Goal: Navigation & Orientation: Find specific page/section

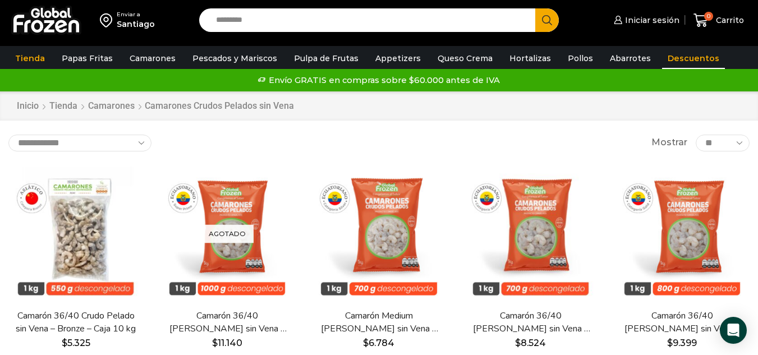
click at [669, 56] on link "Descuentos" at bounding box center [693, 58] width 63 height 21
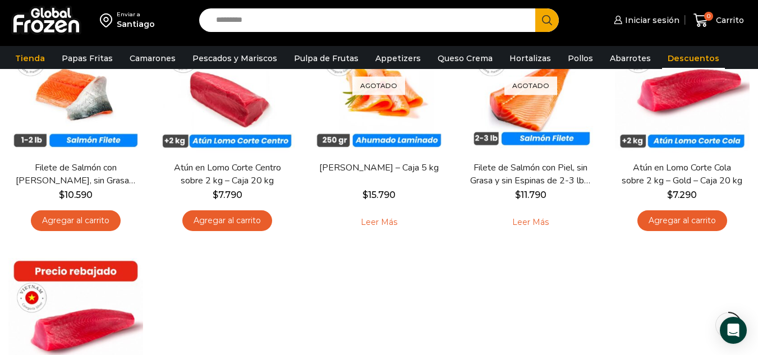
scroll to position [224, 0]
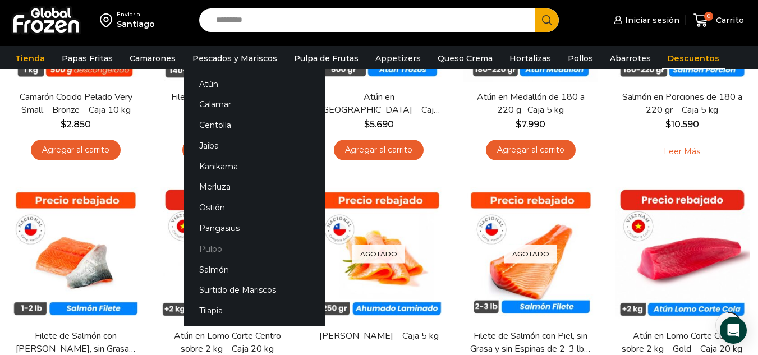
click at [210, 247] on link "Pulpo" at bounding box center [254, 248] width 141 height 21
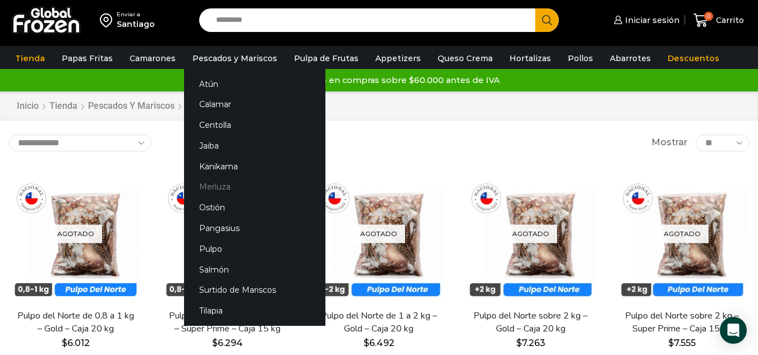
click at [219, 182] on link "Merluza" at bounding box center [254, 187] width 141 height 21
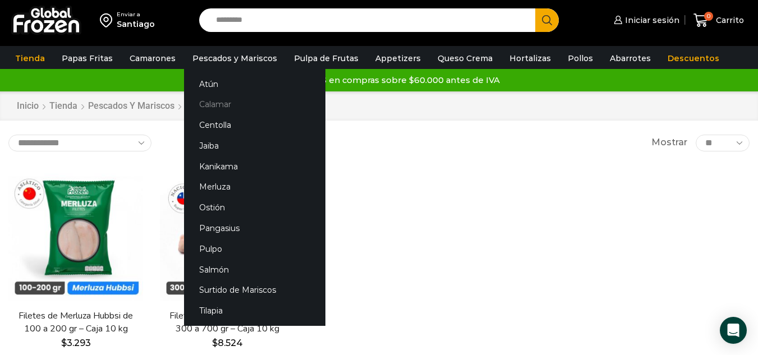
click at [210, 102] on link "Calamar" at bounding box center [254, 104] width 141 height 21
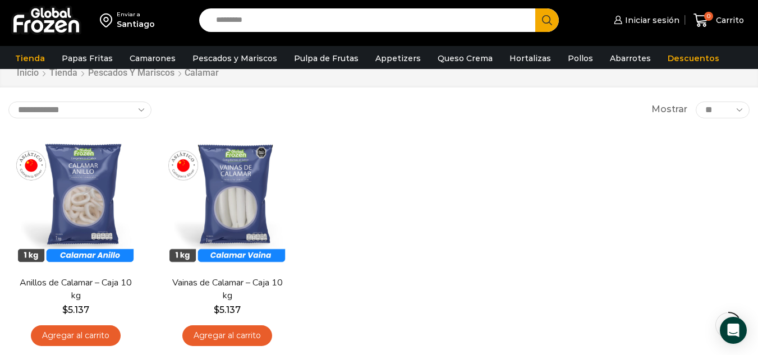
scroll to position [56, 0]
